Goal: Find specific fact: Find specific fact

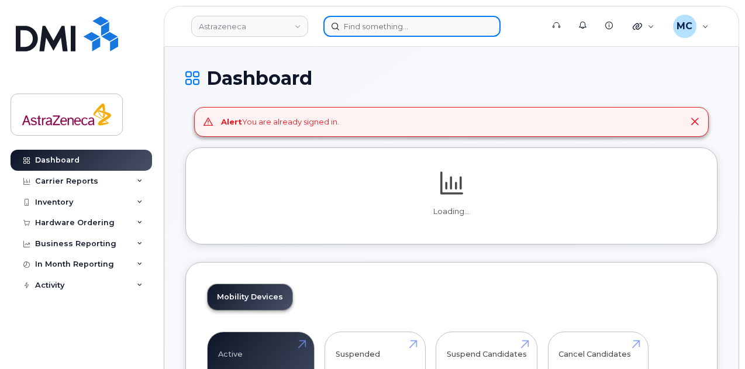
click at [375, 27] on input at bounding box center [411, 26] width 177 height 21
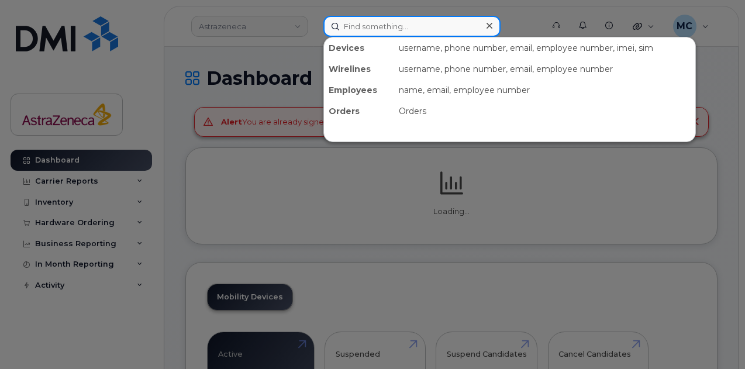
paste input "[PERSON_NAME]"
click at [376, 26] on input "[PERSON_NAME]" at bounding box center [411, 26] width 177 height 21
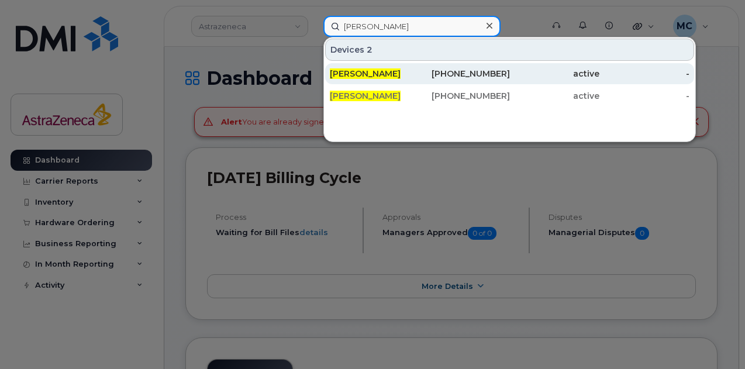
type input "[PERSON_NAME]"
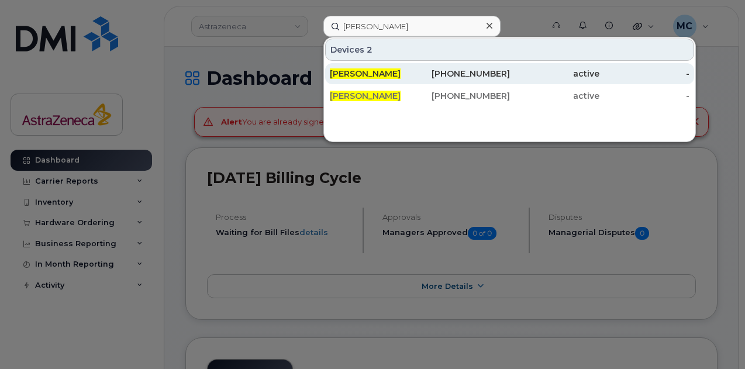
click at [442, 77] on div "[PHONE_NUMBER]" at bounding box center [465, 74] width 90 height 12
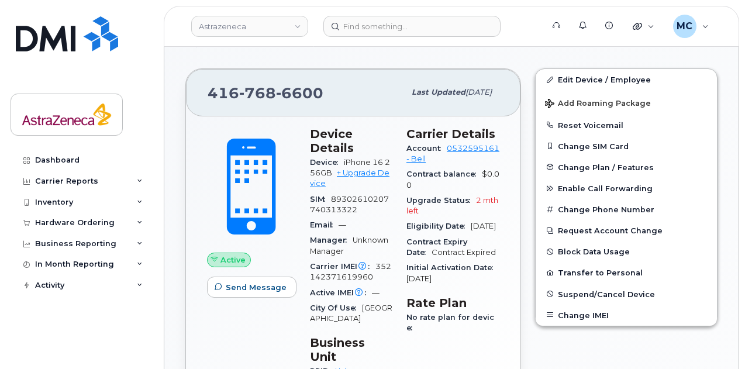
scroll to position [223, 0]
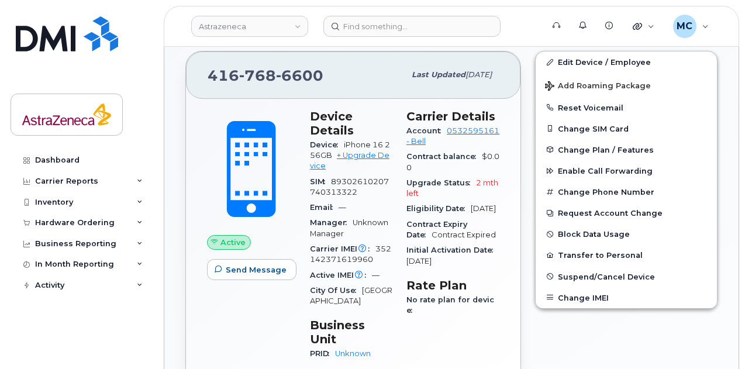
click at [500, 188] on div "Carrier Details Account 0532595161 - Bell Contract balance $0.00 Upgrade Status…" at bounding box center [452, 240] width 107 height 276
drag, startPoint x: 327, startPoint y: 72, endPoint x: 205, endPoint y: 72, distance: 122.7
click at [205, 72] on div "[PHONE_NUMBER] Last updated [DATE]" at bounding box center [353, 74] width 334 height 47
click at [592, 344] on div "Edit Device / Employee Add Roaming Package Reset Voicemail Change SIM Card Chan…" at bounding box center [626, 237] width 196 height 387
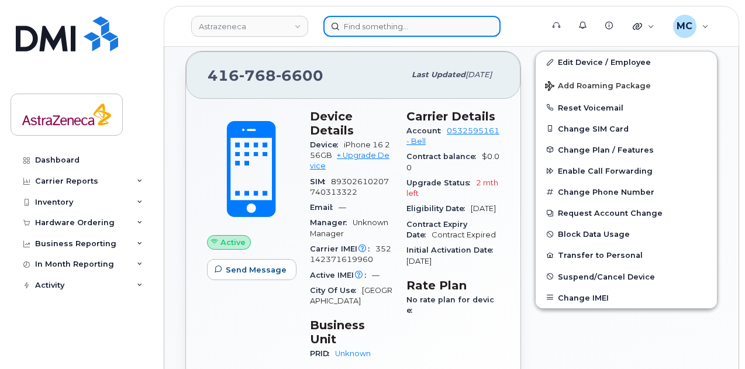
click at [402, 34] on input at bounding box center [411, 26] width 177 height 21
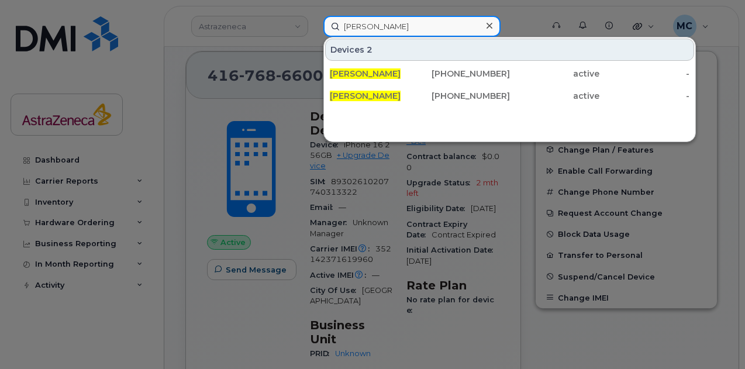
type input "[PERSON_NAME]"
click at [457, 29] on input "[PERSON_NAME]" at bounding box center [411, 26] width 177 height 21
